Goal: Check status: Check status

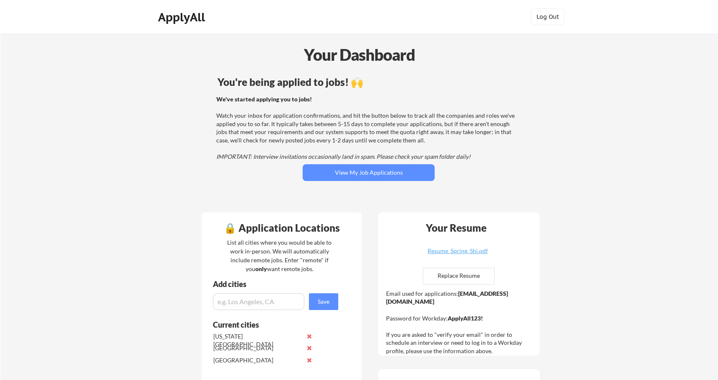
scroll to position [156, 0]
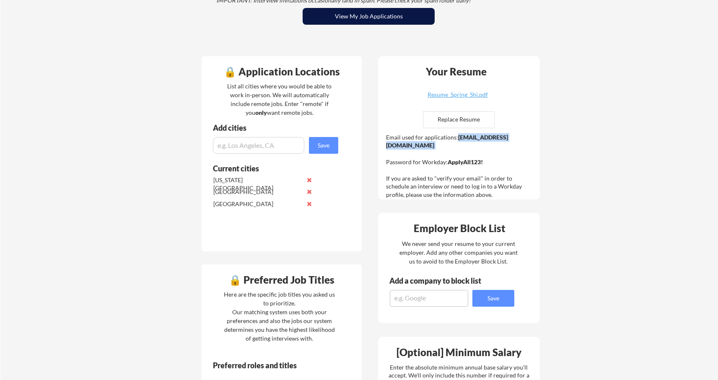
click at [362, 16] on button "View My Job Applications" at bounding box center [369, 16] width 132 height 17
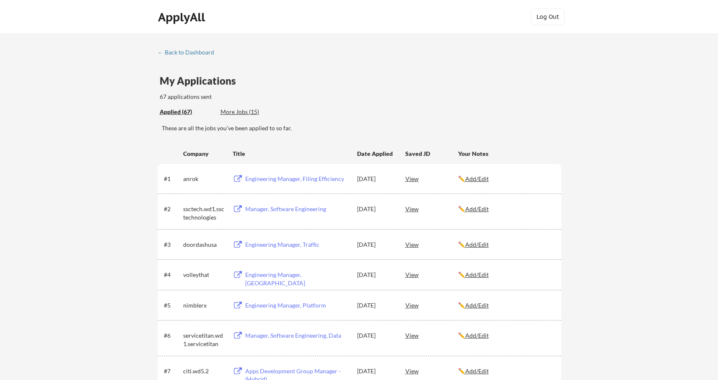
click at [233, 114] on div "More Jobs (15)" at bounding box center [251, 112] width 62 height 8
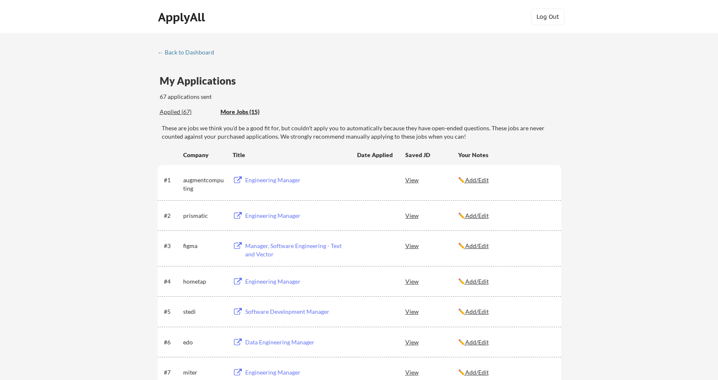
click at [168, 115] on div "Applied (67)" at bounding box center [187, 112] width 54 height 8
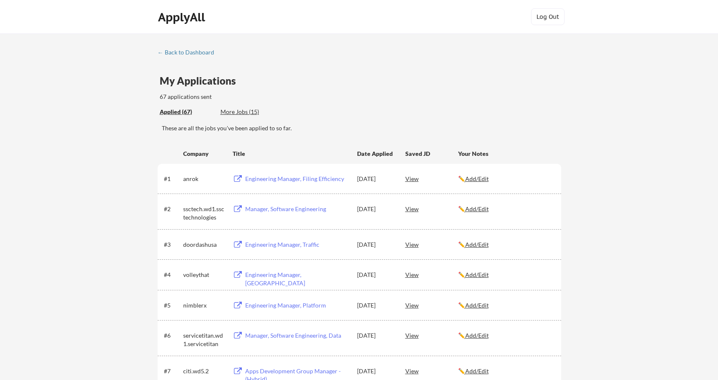
scroll to position [1265, 0]
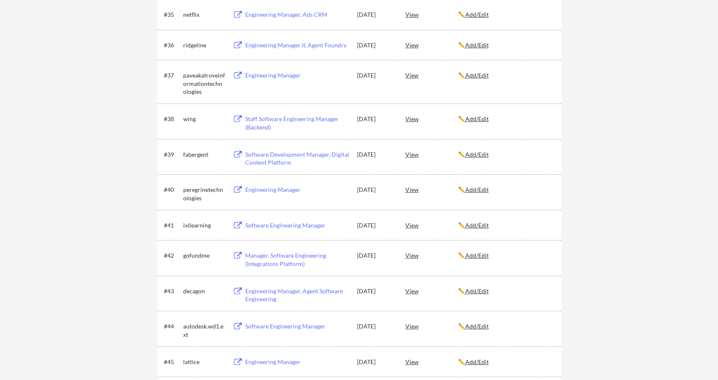
click at [273, 188] on div "Engineering Manager" at bounding box center [297, 190] width 104 height 8
